Goal: Information Seeking & Learning: Understand process/instructions

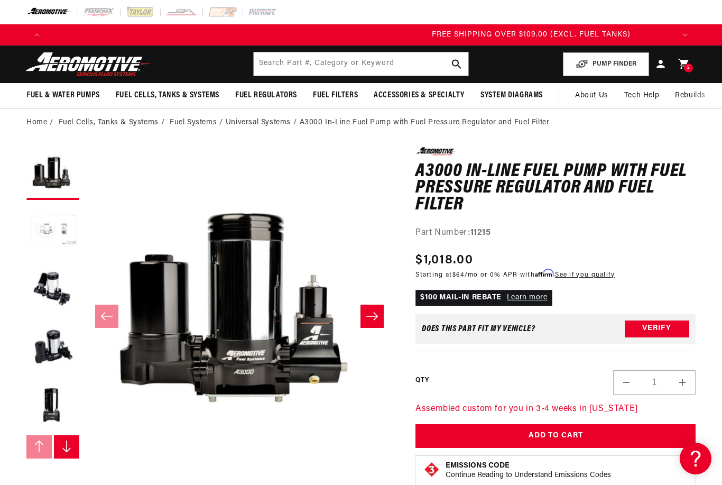
scroll to position [0, 1880]
click at [349, 72] on input "text" at bounding box center [361, 63] width 215 height 23
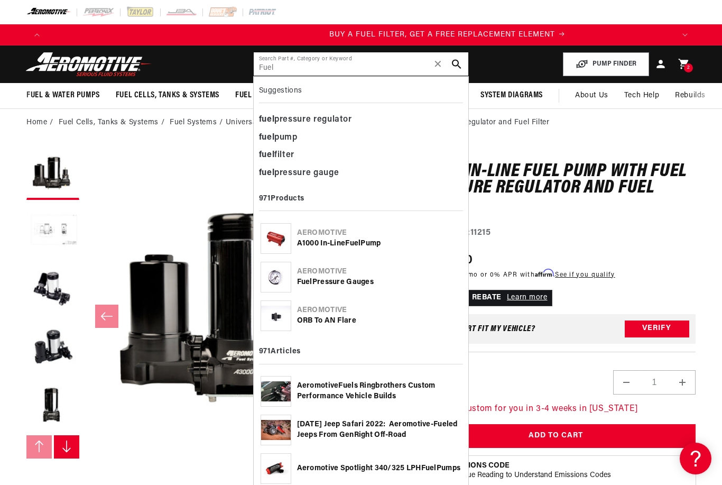
scroll to position [0, 627]
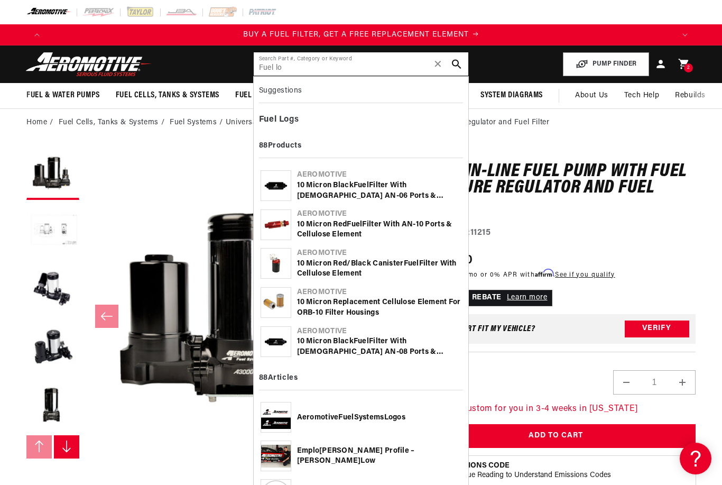
type input "Fuel lo"
click at [302, 120] on div "Fuel Lo gs" at bounding box center [361, 120] width 205 height 18
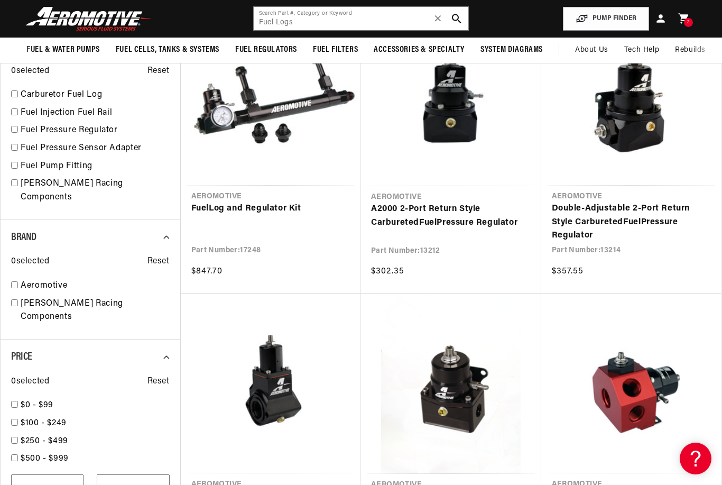
scroll to position [474, 0]
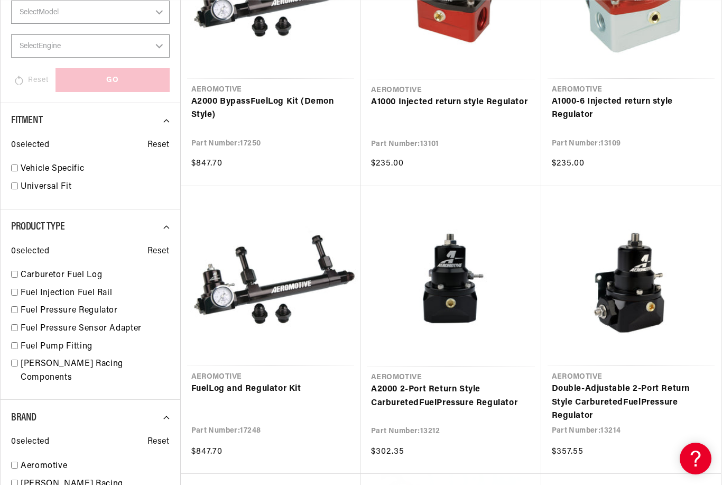
click at [307, 382] on link "Fuel Log and Regulator Kit" at bounding box center [270, 389] width 159 height 14
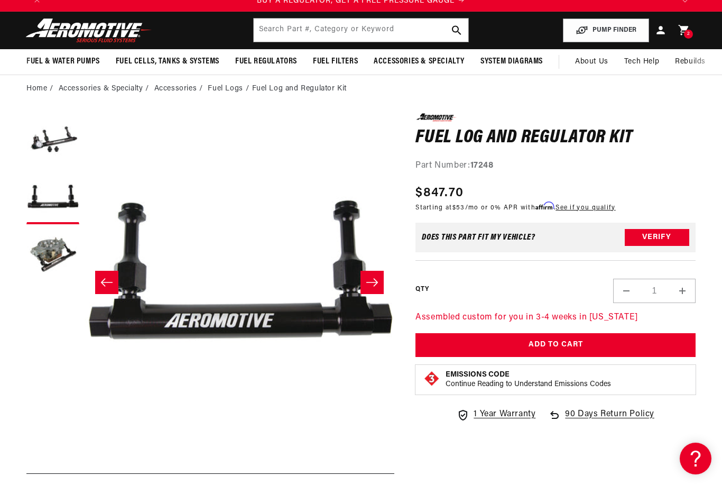
click at [64, 257] on button "Load image 3 in gallery view" at bounding box center [52, 255] width 53 height 53
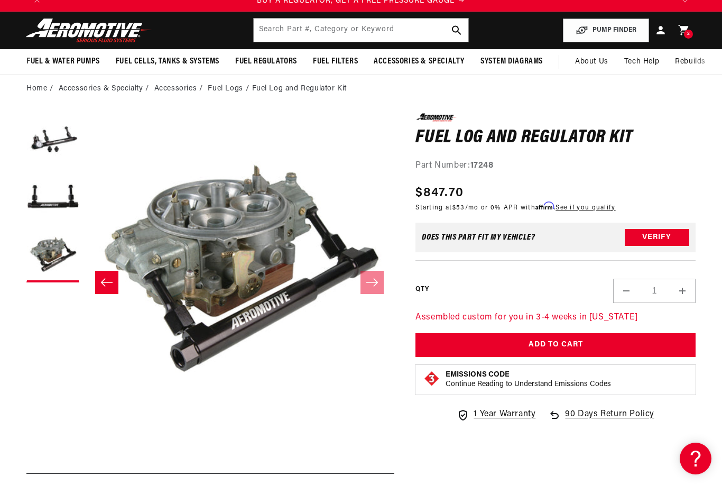
scroll to position [33, 0]
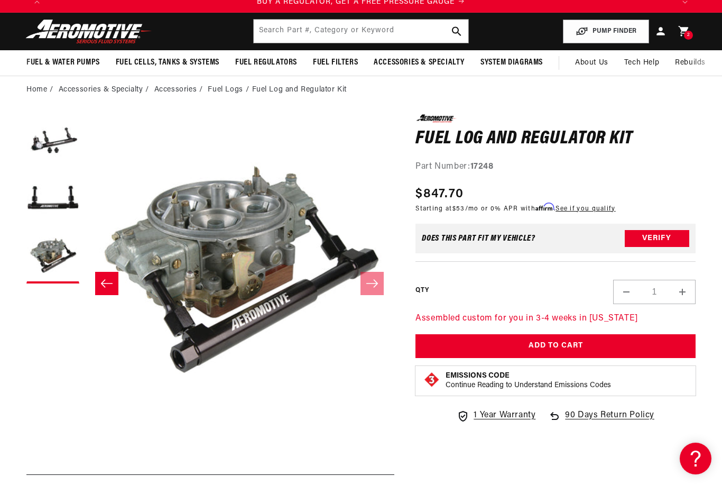
click at [114, 279] on button "Slide left" at bounding box center [106, 283] width 23 height 23
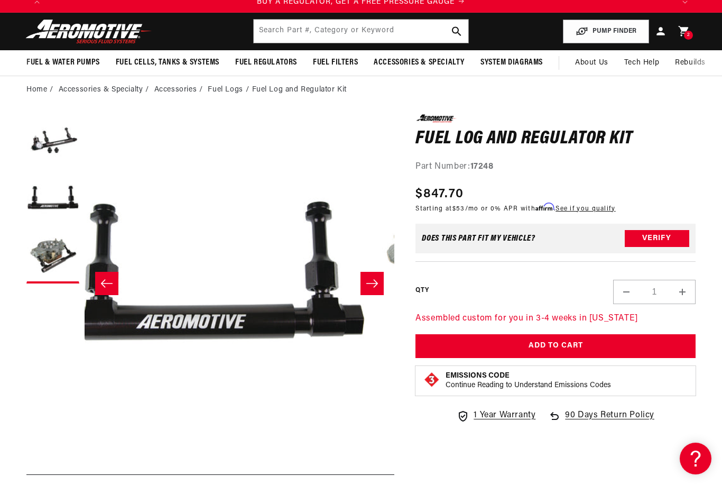
scroll to position [0, 310]
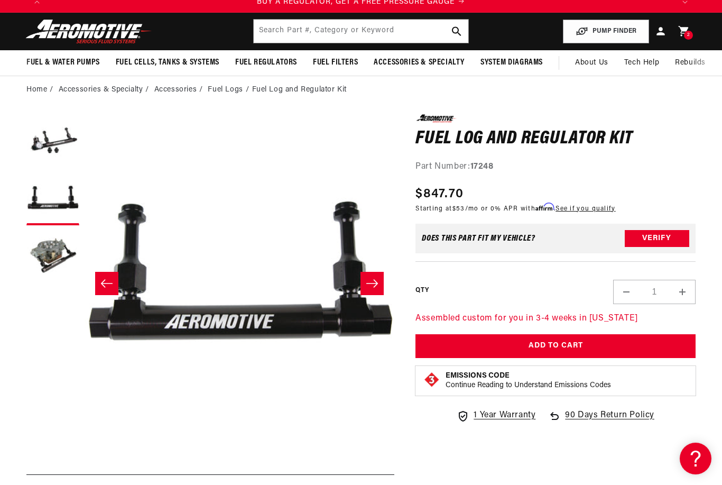
click at [105, 281] on icon "Slide left" at bounding box center [106, 283] width 13 height 11
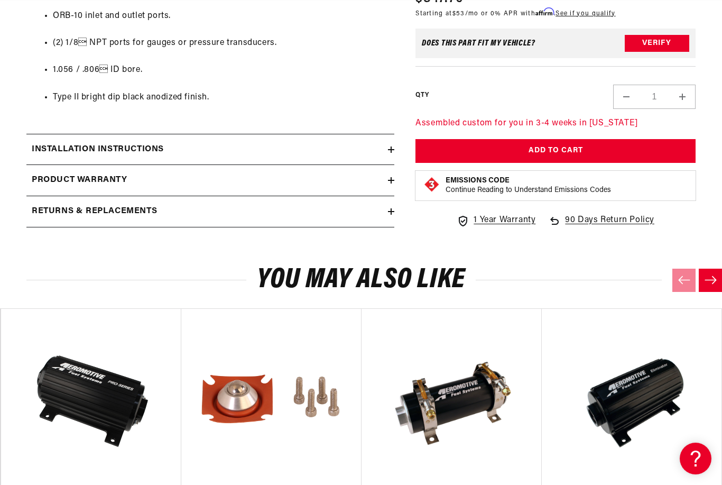
scroll to position [813, 0]
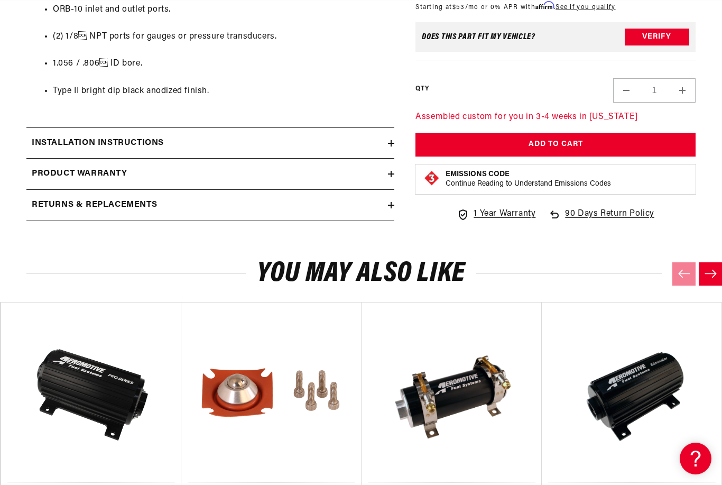
click at [76, 140] on h2 "Installation Instructions" at bounding box center [98, 143] width 132 height 14
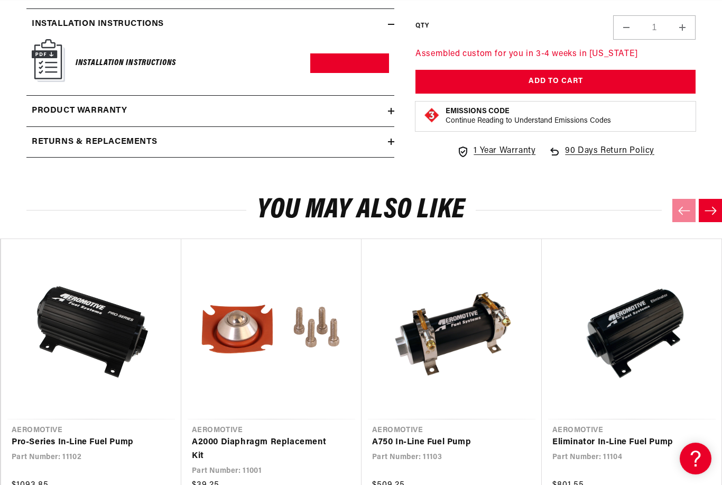
scroll to position [928, 0]
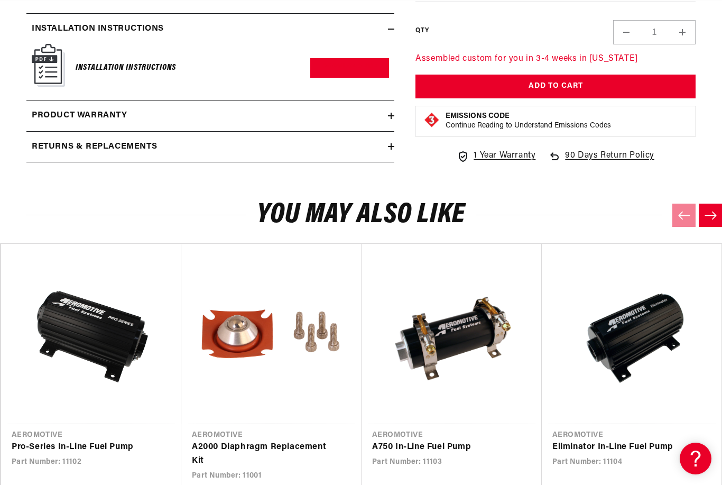
click at [57, 140] on h2 "Returns & replacements" at bounding box center [94, 147] width 125 height 14
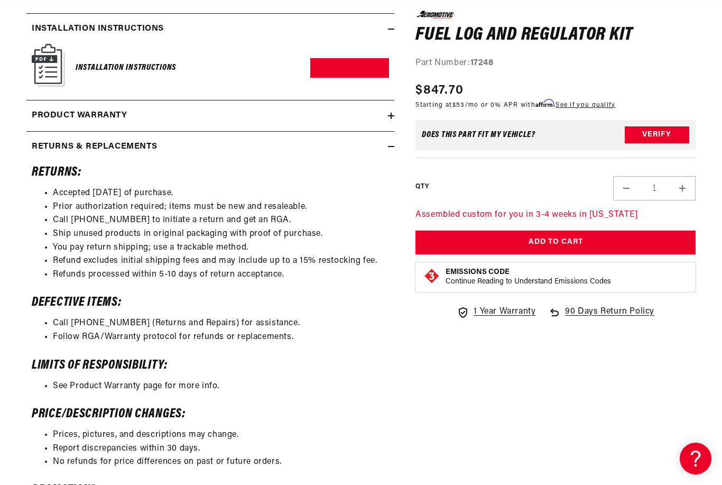
scroll to position [0, 1254]
click at [52, 109] on h2 "Product warranty" at bounding box center [80, 116] width 96 height 14
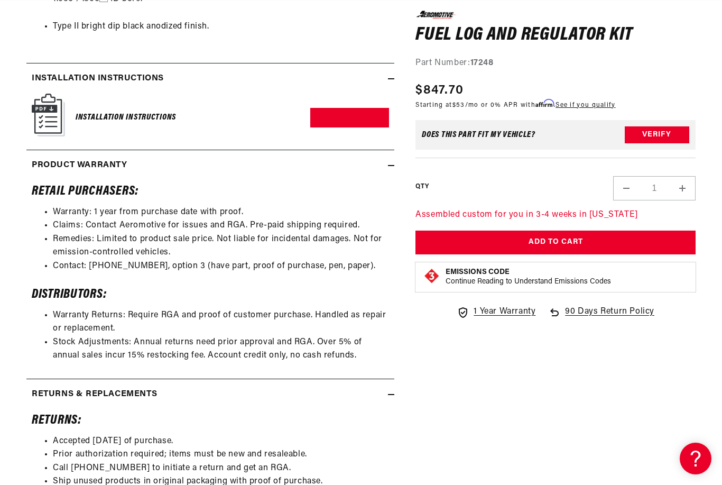
scroll to position [902, 0]
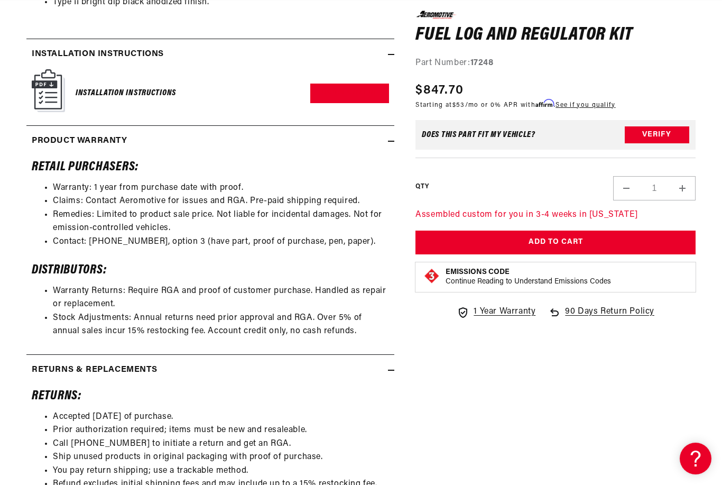
click at [73, 90] on div "Installation Instructions Download PDF" at bounding box center [210, 93] width 357 height 48
click at [106, 86] on h6 "Installation Instructions" at bounding box center [126, 93] width 100 height 14
click at [53, 78] on img at bounding box center [48, 90] width 33 height 43
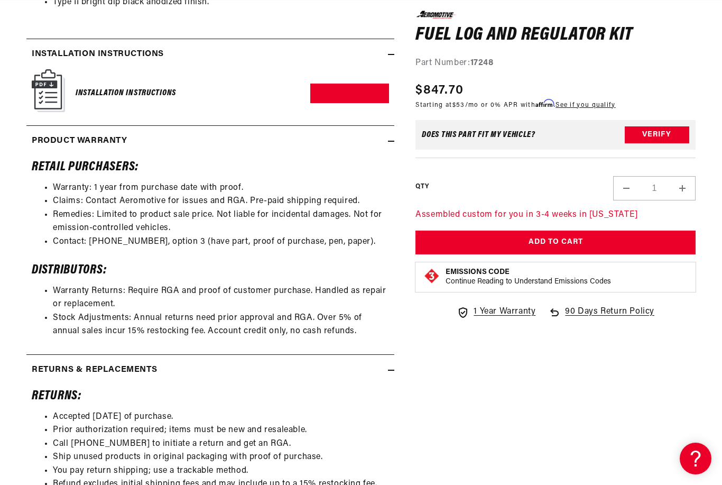
click at [54, 79] on img at bounding box center [48, 90] width 33 height 43
click at [366, 85] on link "Download PDF" at bounding box center [349, 94] width 79 height 20
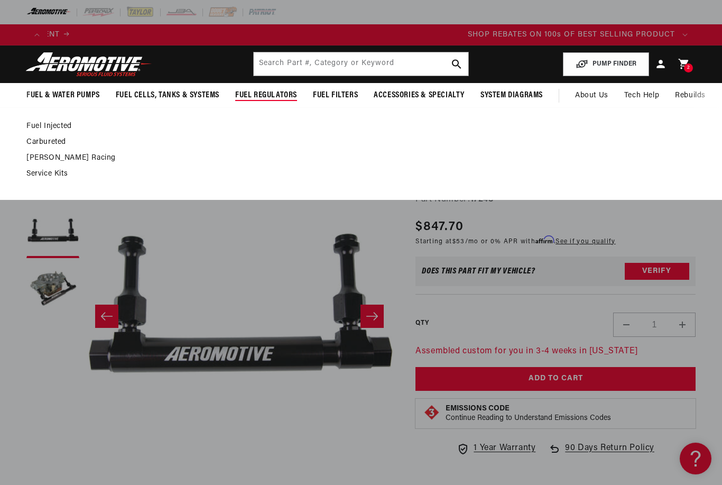
scroll to position [0, 1254]
click at [279, 94] on span "Fuel Regulators" at bounding box center [266, 95] width 62 height 11
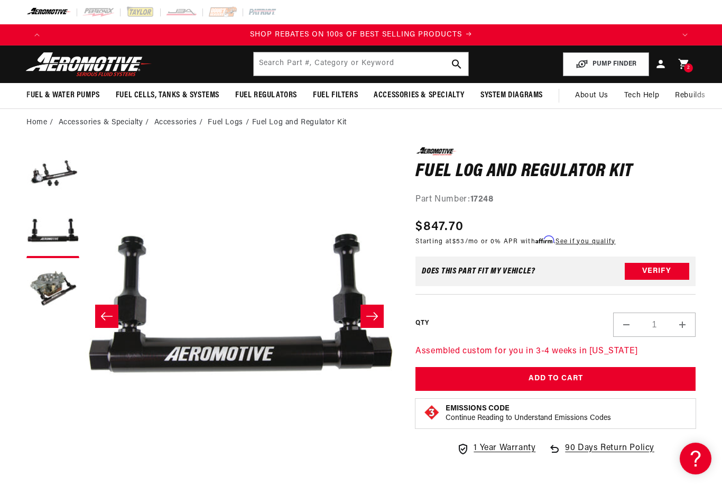
click at [284, 98] on span "Fuel Regulators" at bounding box center [266, 95] width 62 height 11
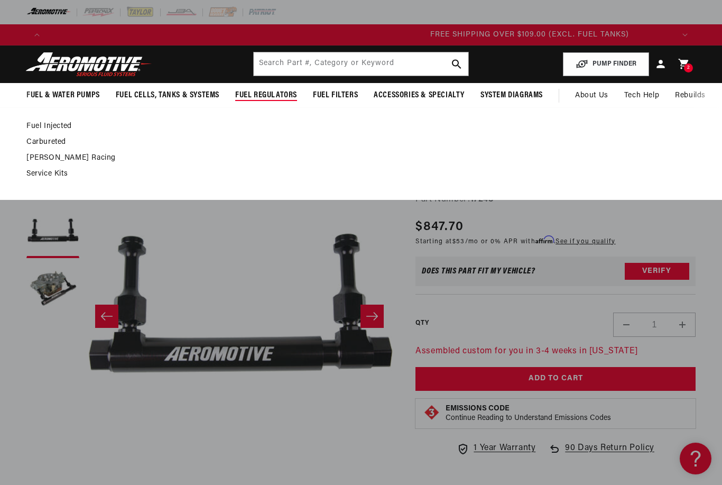
scroll to position [0, 1880]
click at [55, 144] on link "Carbureted" at bounding box center [355, 142] width 659 height 10
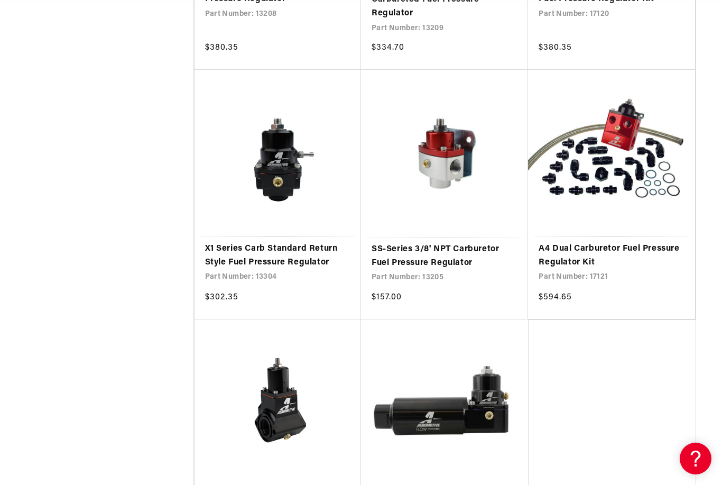
scroll to position [0, 1880]
